Goal: Task Accomplishment & Management: Manage account settings

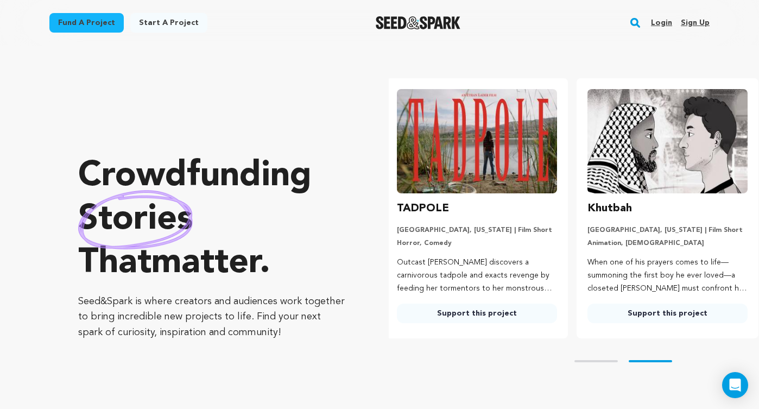
scroll to position [0, 199]
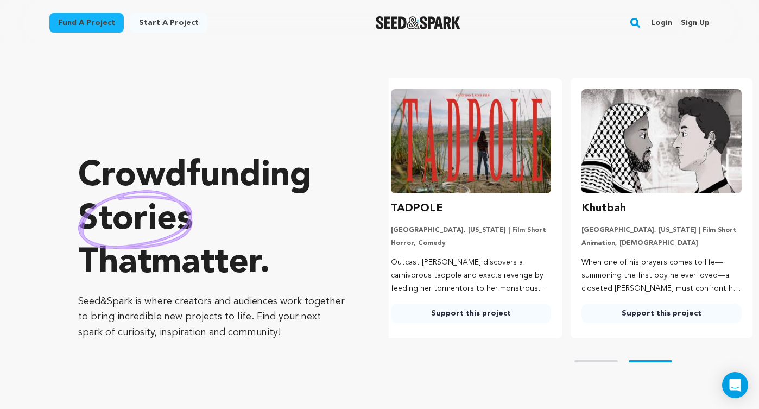
click at [666, 20] on link "Login" at bounding box center [661, 22] width 21 height 17
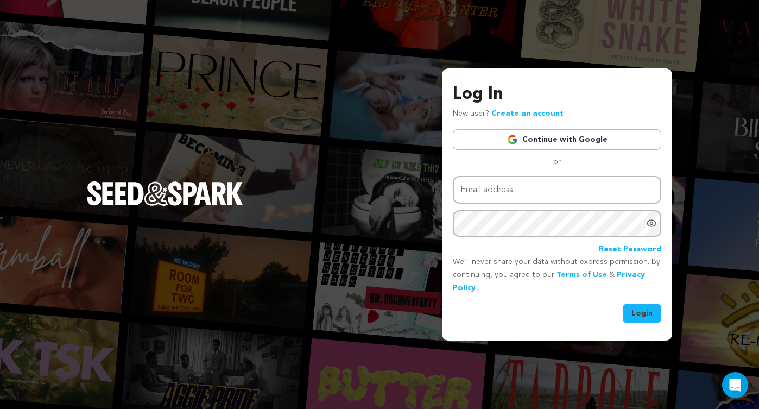
click at [545, 141] on link "Continue with Google" at bounding box center [557, 139] width 208 height 21
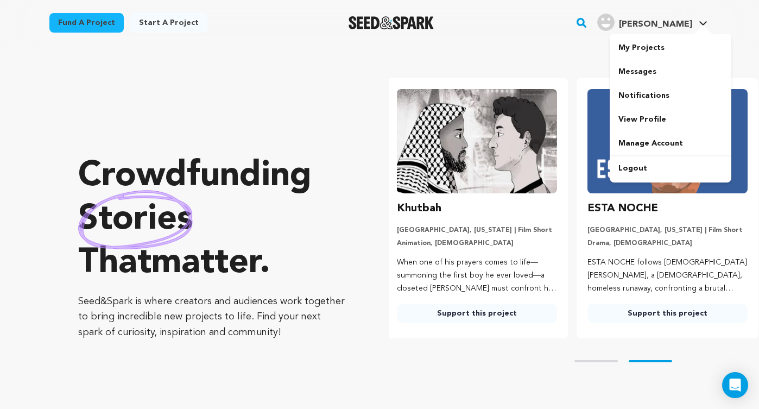
scroll to position [0, 199]
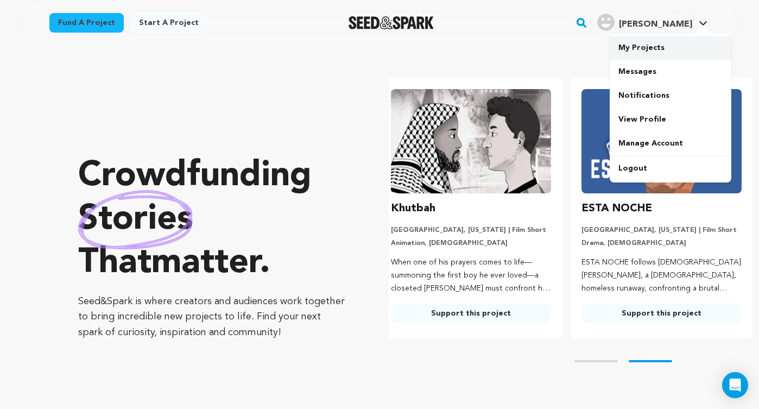
click at [667, 47] on link "My Projects" at bounding box center [670, 48] width 122 height 24
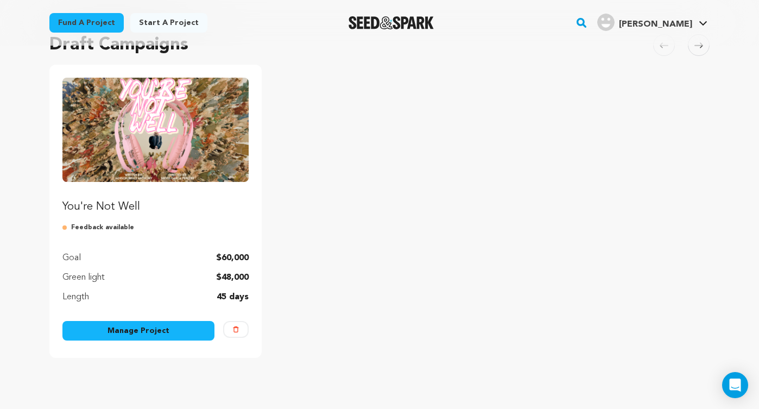
scroll to position [94, 0]
click at [112, 326] on link "Manage Project" at bounding box center [138, 330] width 152 height 20
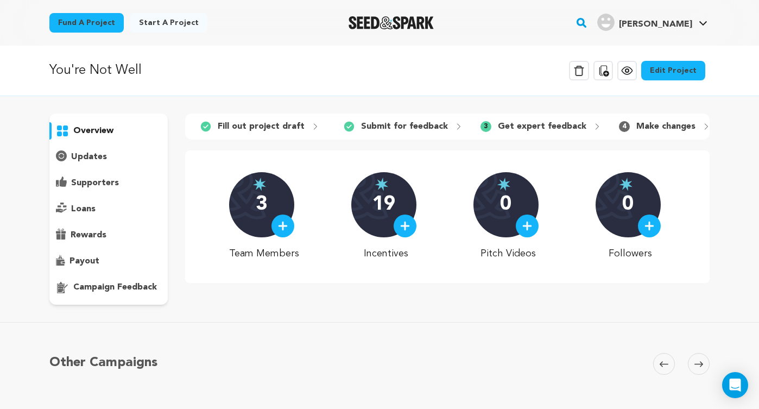
click at [119, 291] on p "campaign feedback" at bounding box center [115, 287] width 84 height 13
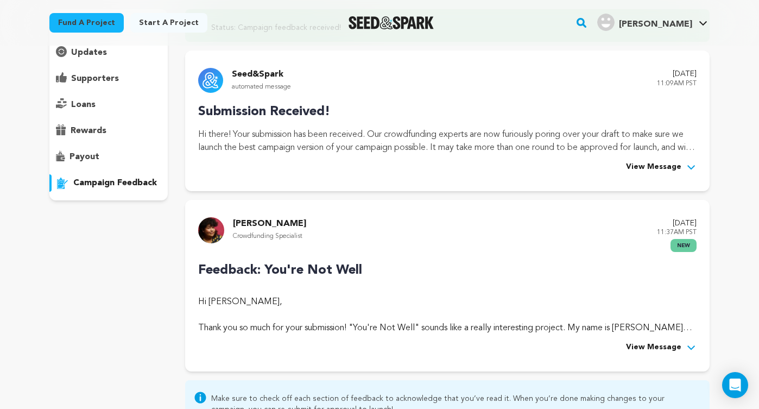
scroll to position [99, 0]
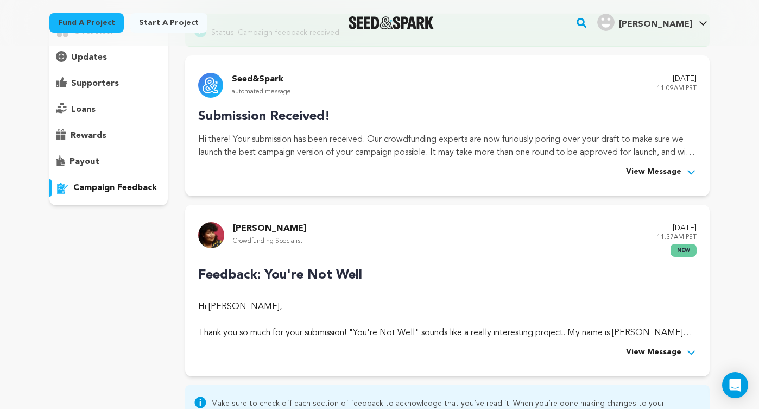
click at [648, 352] on span "View Message" at bounding box center [653, 352] width 55 height 13
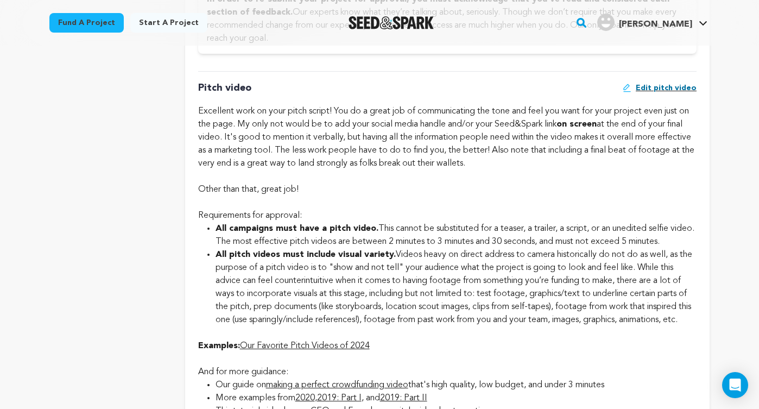
scroll to position [1034, 0]
